Goal: Obtain resource: Obtain resource

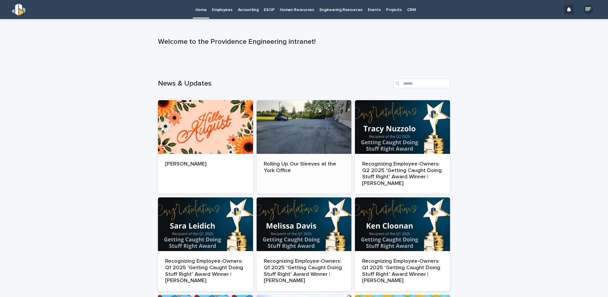
click at [299, 164] on p "Rolling Up Our Sleeves at the York Office" at bounding box center [304, 167] width 81 height 13
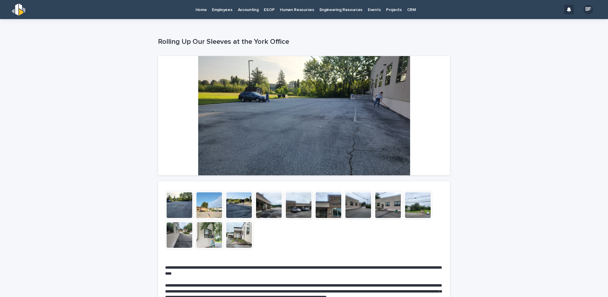
click at [332, 8] on p "Engineering Resources" at bounding box center [340, 6] width 43 height 13
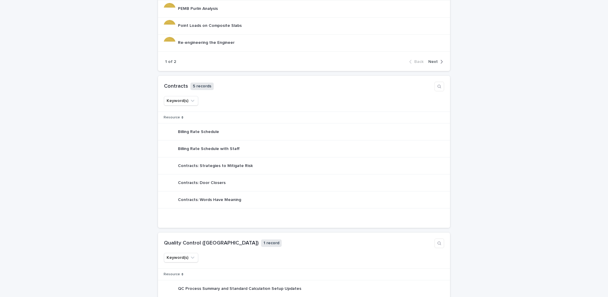
scroll to position [268, 0]
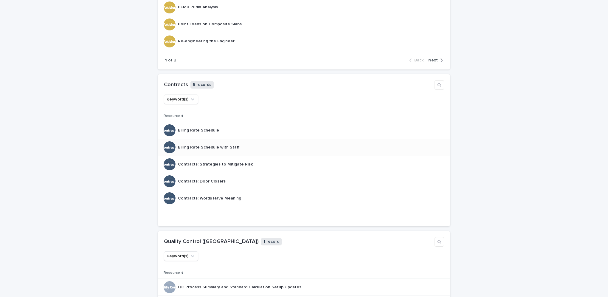
click at [222, 147] on p "Billing Rate Schedule with Staff" at bounding box center [209, 147] width 63 height 6
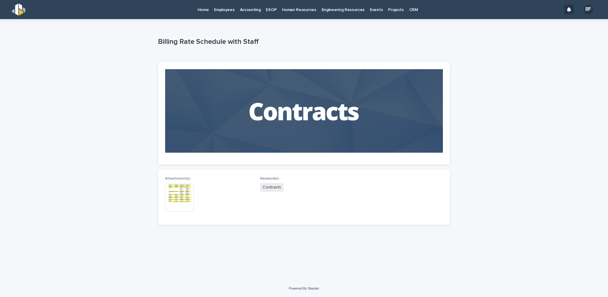
click at [185, 193] on img at bounding box center [179, 197] width 29 height 29
